Goal: Information Seeking & Learning: Learn about a topic

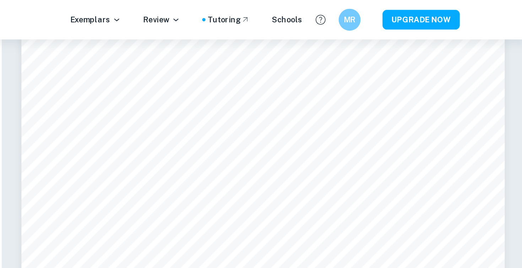
scroll to position [13287, 0]
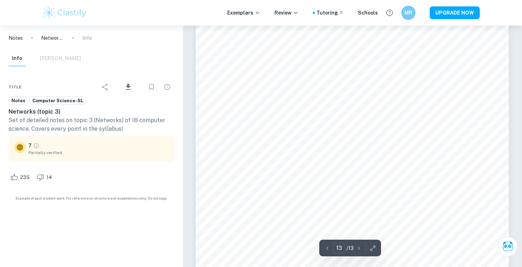
scroll to position [5535, 0]
type input "12"
